Goal: Information Seeking & Learning: Learn about a topic

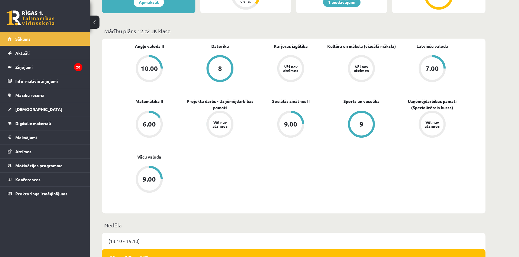
scroll to position [337, 0]
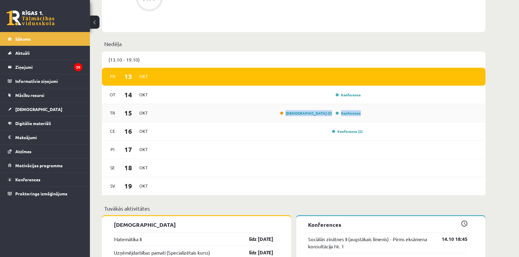
drag, startPoint x: 297, startPoint y: 113, endPoint x: 390, endPoint y: 117, distance: 93.0
click at [390, 117] on div "Tr 15 Okt Ieskaite (3) Konference" at bounding box center [293, 113] width 383 height 18
click at [389, 113] on div "Tr 15 Okt Ieskaite (3) Konference" at bounding box center [293, 113] width 383 height 18
click at [183, 76] on div "Pr 13 Okt" at bounding box center [293, 77] width 383 height 18
click at [48, 181] on link "Konferences" at bounding box center [45, 180] width 75 height 14
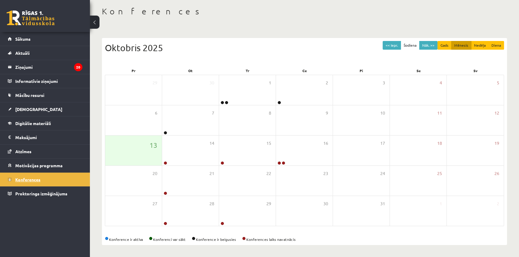
scroll to position [29, 0]
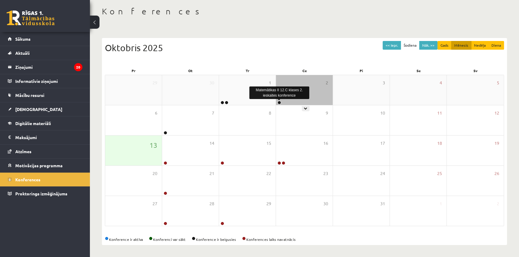
click at [278, 102] on link at bounding box center [279, 103] width 4 height 4
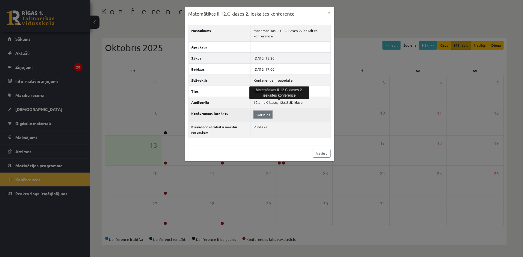
click at [262, 114] on link "Skatīties" at bounding box center [262, 115] width 19 height 8
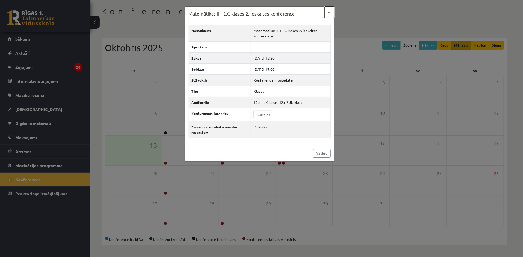
click at [328, 15] on button "×" at bounding box center [329, 12] width 10 height 11
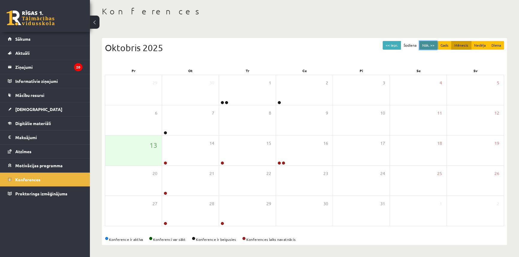
click at [434, 44] on button "Nāk. >>" at bounding box center [428, 45] width 18 height 9
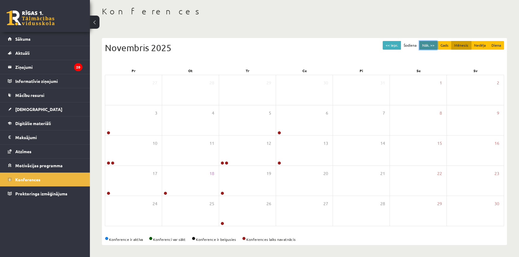
click at [434, 44] on button "Nāk. >>" at bounding box center [428, 45] width 18 height 9
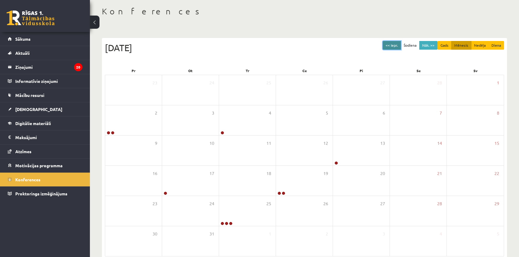
click at [394, 45] on button "<< Iepr." at bounding box center [392, 45] width 18 height 9
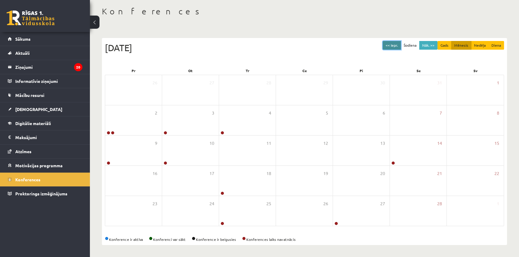
click at [394, 45] on button "<< Iepr." at bounding box center [392, 45] width 18 height 9
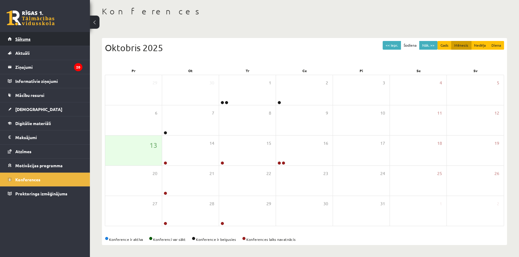
click at [43, 40] on link "Sākums" at bounding box center [45, 39] width 75 height 14
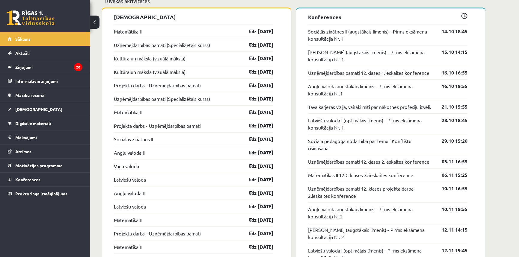
scroll to position [363, 0]
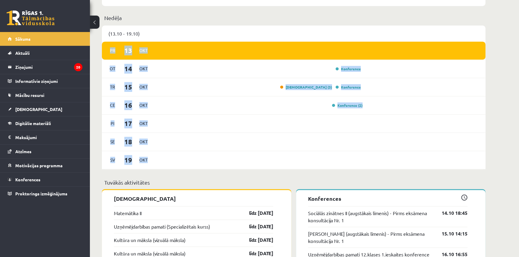
drag, startPoint x: 154, startPoint y: 160, endPoint x: 107, endPoint y: 57, distance: 113.3
click at [107, 57] on div "Pr 13 Okt Ot 14 Okt Konference Tr 15 Okt Ieskaite (3) Konference Ce 16 Okt Konf…" at bounding box center [293, 106] width 383 height 128
click at [100, 69] on div "Sveiks, Bruno! Laipni lūgts savā Rīgas 1. Tālmācības vidusskolas skolnieka prof…" at bounding box center [293, 127] width 407 height 934
drag, startPoint x: 99, startPoint y: 52, endPoint x: 151, endPoint y: 158, distance: 117.9
click at [152, 158] on div "Sveiks, Bruno! Laipni lūgts savā Rīgas 1. Tālmācības vidusskolas skolnieka prof…" at bounding box center [293, 127] width 407 height 934
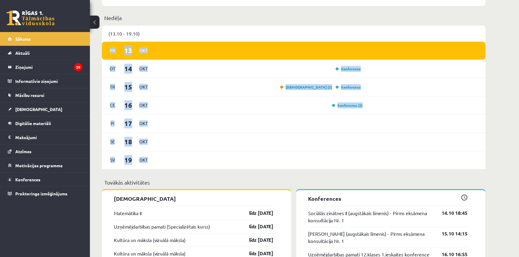
click at [142, 175] on div "(13.10 - 19.10) Pr 13 Okt Ot 14 Okt Konference Tr 15 Okt Ieskaite (3) Konferenc…" at bounding box center [293, 101] width 383 height 153
click at [141, 175] on div "(13.10 - 19.10) Pr 13 Okt Ot 14 Okt Konference Tr 15 Okt Ieskaite (3) Konferenc…" at bounding box center [293, 101] width 383 height 153
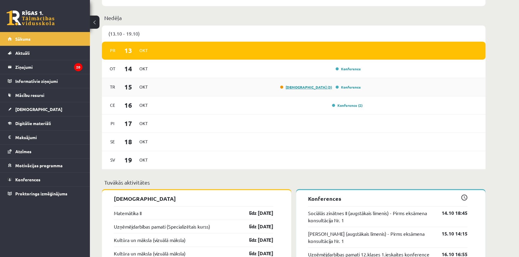
click at [310, 88] on link "[DEMOGRAPHIC_DATA] (3)" at bounding box center [306, 87] width 52 height 5
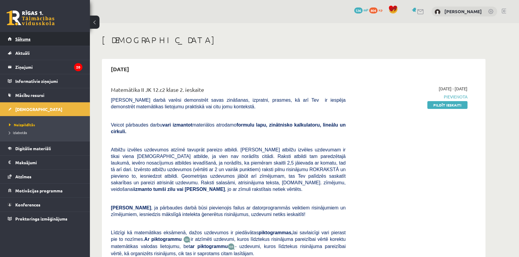
click at [48, 35] on link "Sākums" at bounding box center [45, 39] width 75 height 14
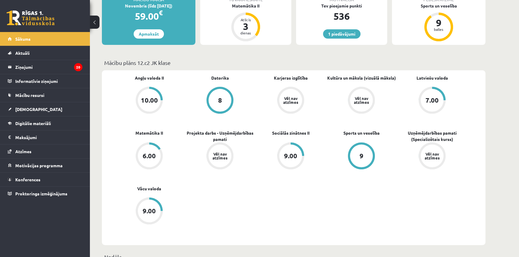
scroll to position [127, 0]
